Goal: Entertainment & Leisure: Consume media (video, audio)

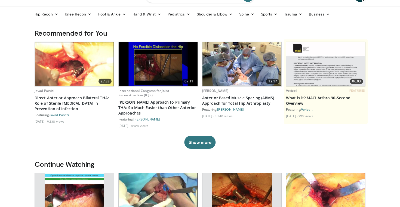
scroll to position [111, 0]
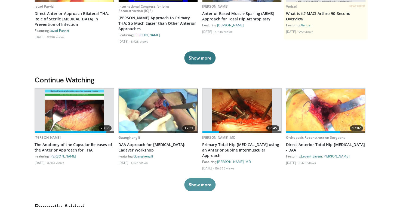
click at [204, 182] on button "Show more" at bounding box center [199, 184] width 31 height 13
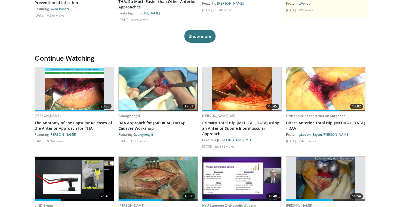
scroll to position [174, 0]
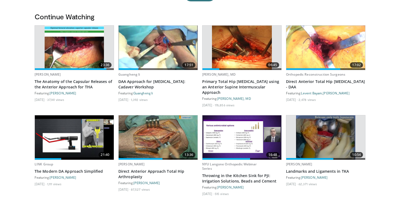
click at [147, 137] on img at bounding box center [158, 137] width 79 height 44
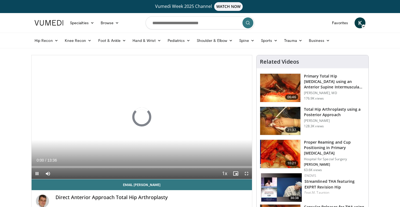
click at [37, 173] on span "Video Player" at bounding box center [37, 173] width 11 height 11
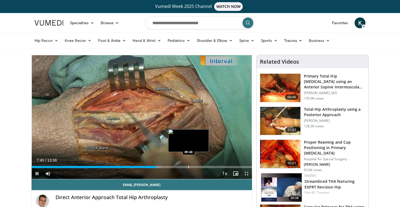
click at [189, 167] on div "Progress Bar" at bounding box center [188, 167] width 1 height 2
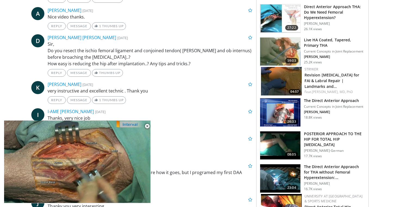
scroll to position [442, 0]
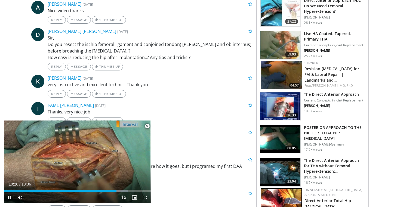
click at [146, 127] on span "Video Player" at bounding box center [147, 126] width 11 height 11
